Goal: Navigation & Orientation: Find specific page/section

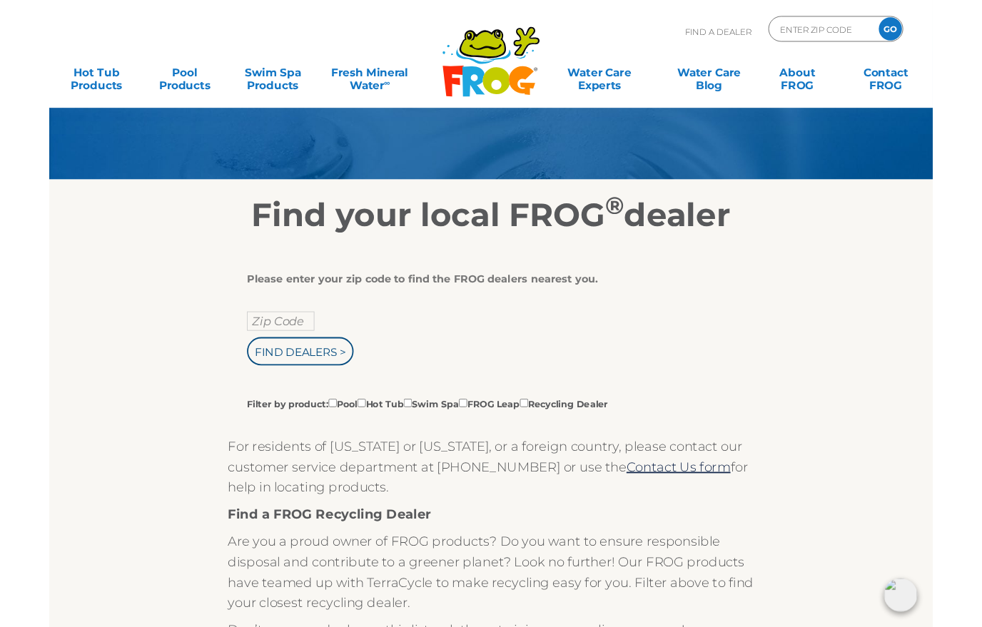
scroll to position [88, 0]
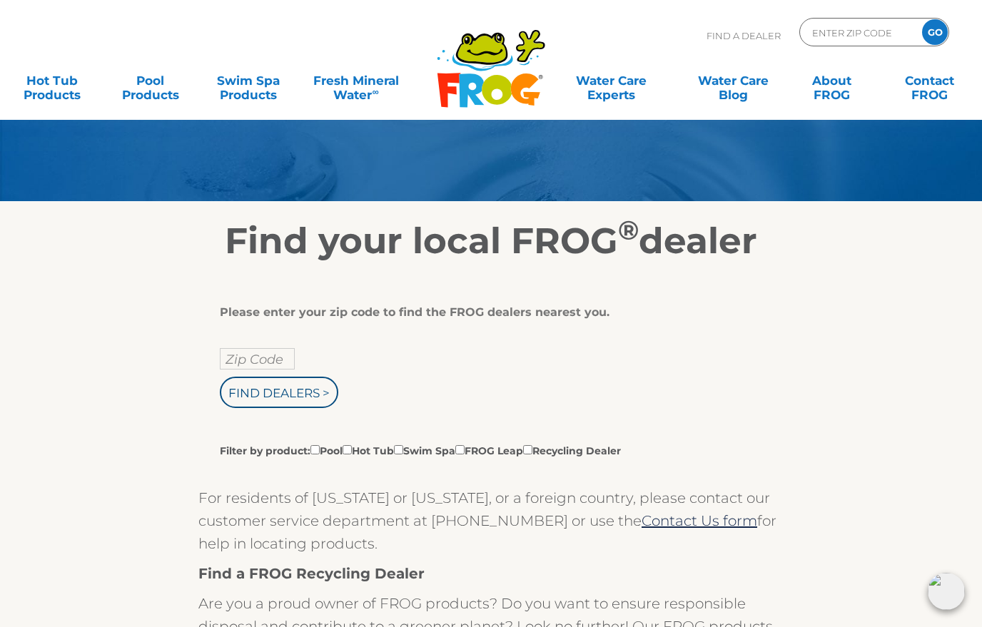
click at [234, 361] on input "Zip Code" at bounding box center [257, 358] width 75 height 21
type input "Zip Code"
click at [249, 359] on input "text" at bounding box center [257, 358] width 75 height 21
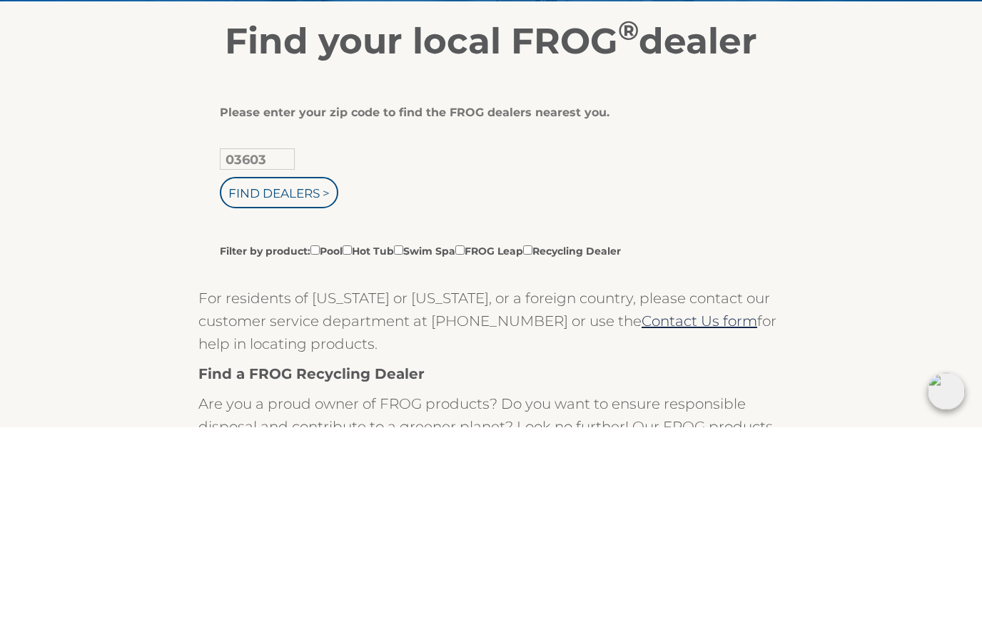
type input "03603"
click at [297, 377] on input "Find Dealers >" at bounding box center [279, 392] width 118 height 31
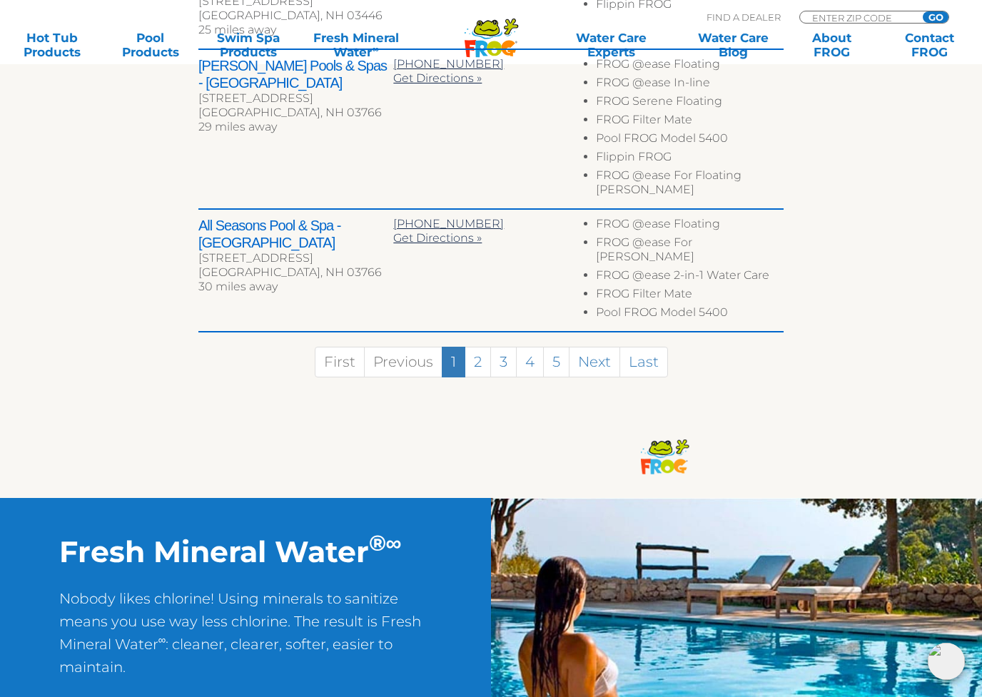
scroll to position [1005, 0]
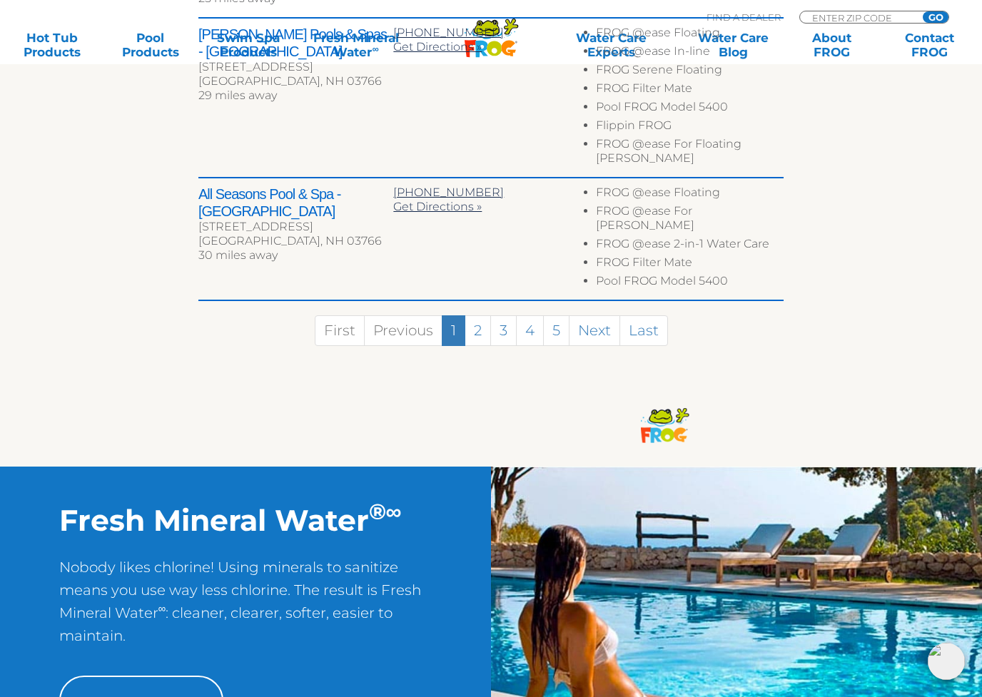
click at [479, 315] on link "2" at bounding box center [477, 330] width 26 height 31
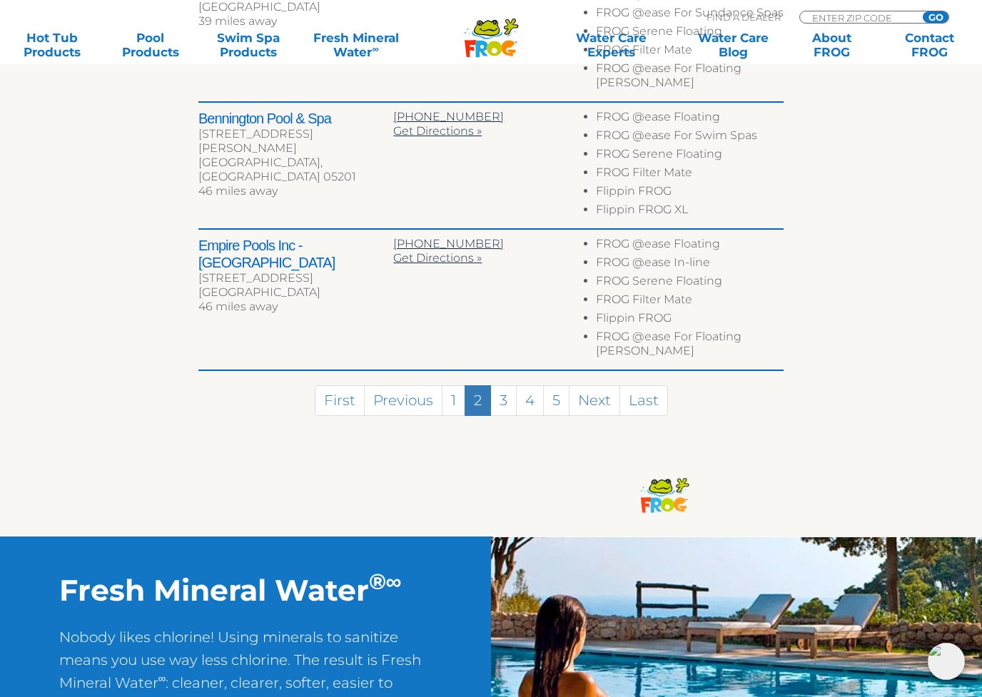
scroll to position [960, 0]
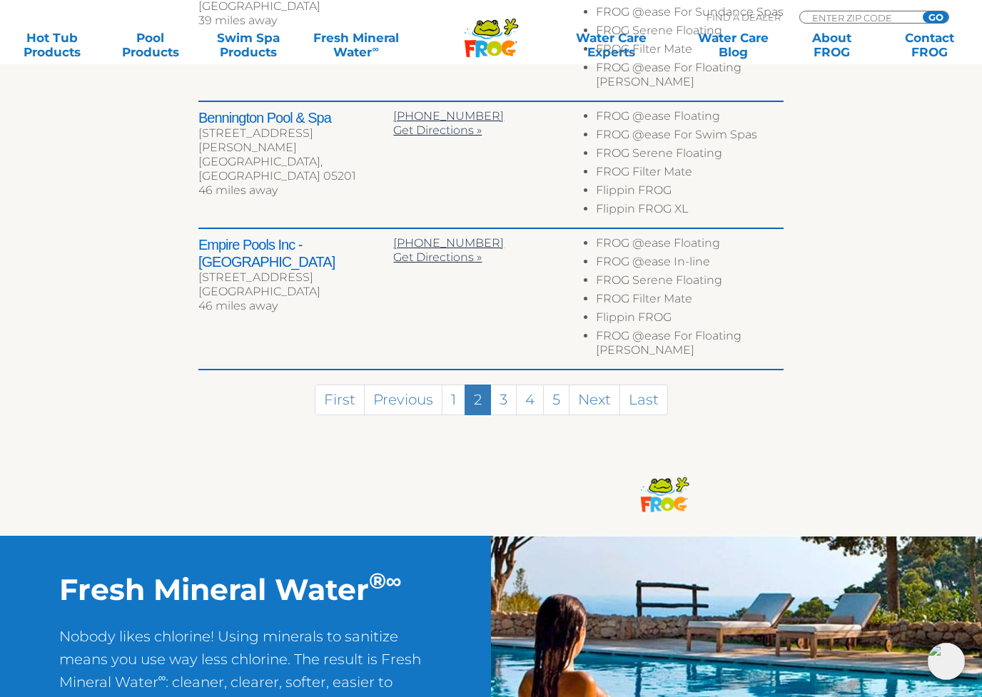
click at [505, 384] on link "3" at bounding box center [503, 399] width 26 height 31
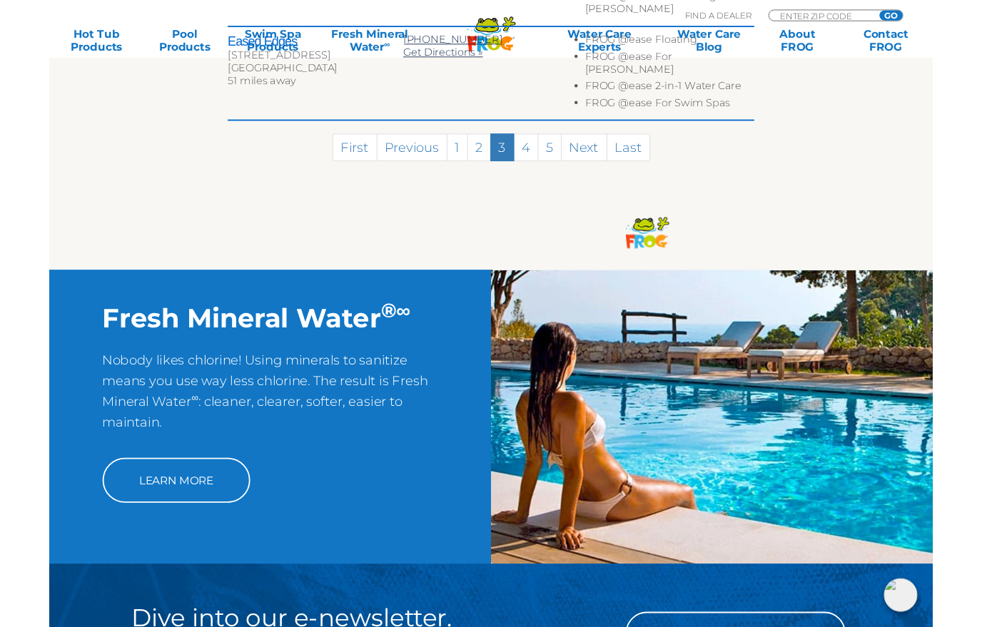
scroll to position [1088, 0]
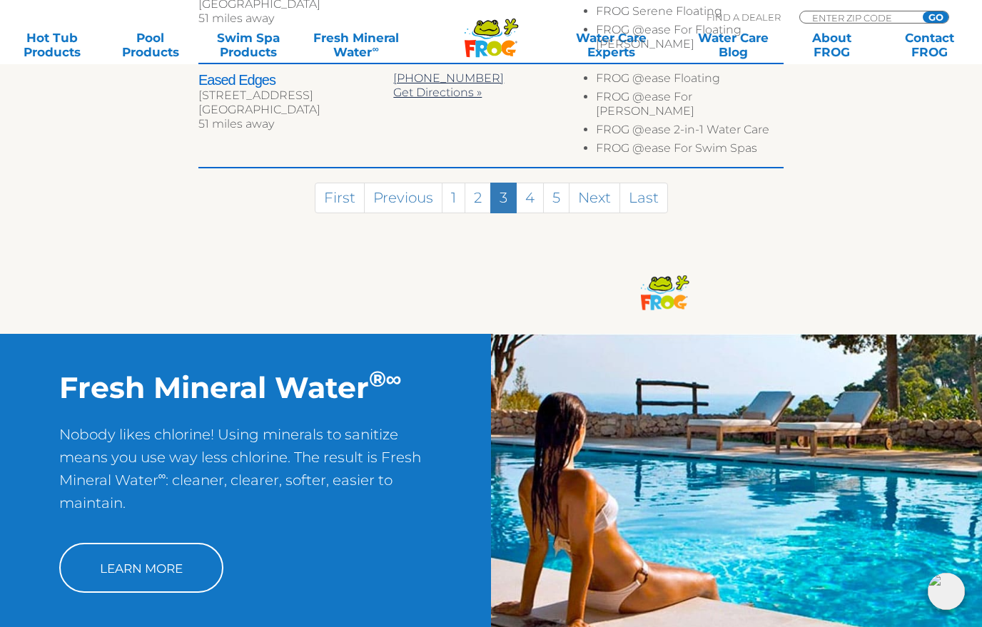
click at [534, 183] on link "4" at bounding box center [530, 198] width 28 height 31
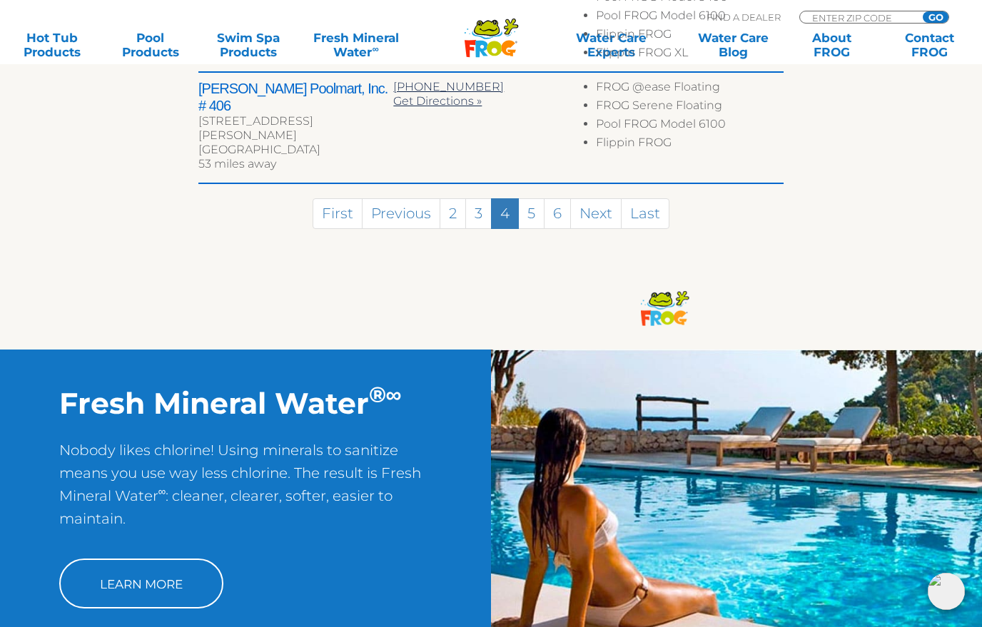
click at [531, 198] on link "5" at bounding box center [531, 213] width 26 height 31
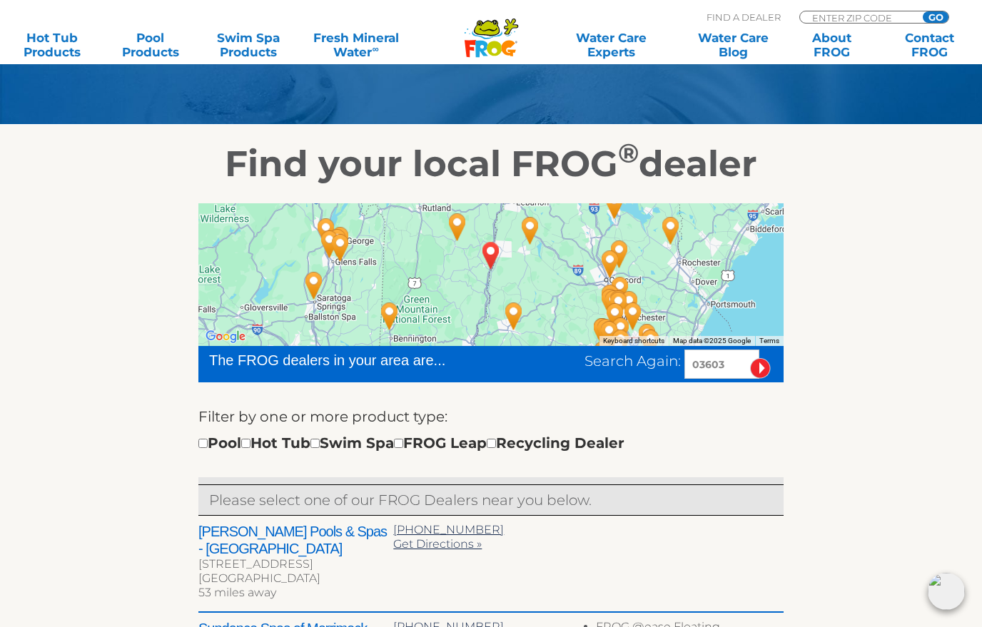
scroll to position [0, 0]
